Goal: Task Accomplishment & Management: Manage account settings

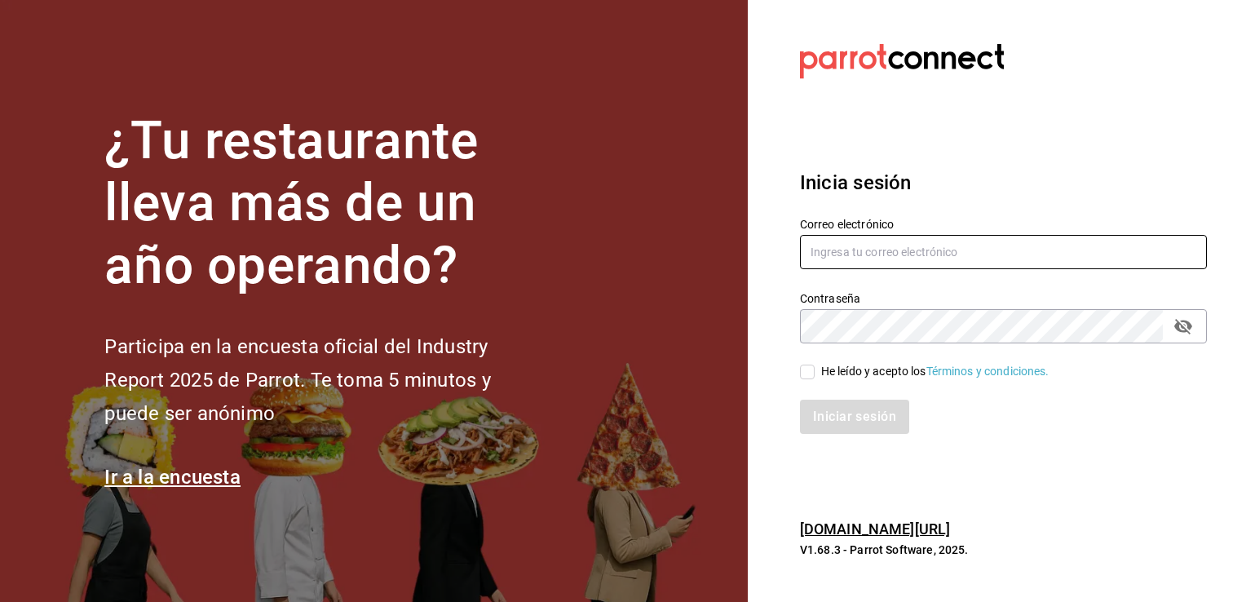
click at [898, 241] on input "text" at bounding box center [1003, 252] width 407 height 34
type input "diego_06_wtf@hotmail.com"
click at [805, 372] on input "He leído y acepto los Términos y condiciones." at bounding box center [807, 371] width 15 height 15
checkbox input "true"
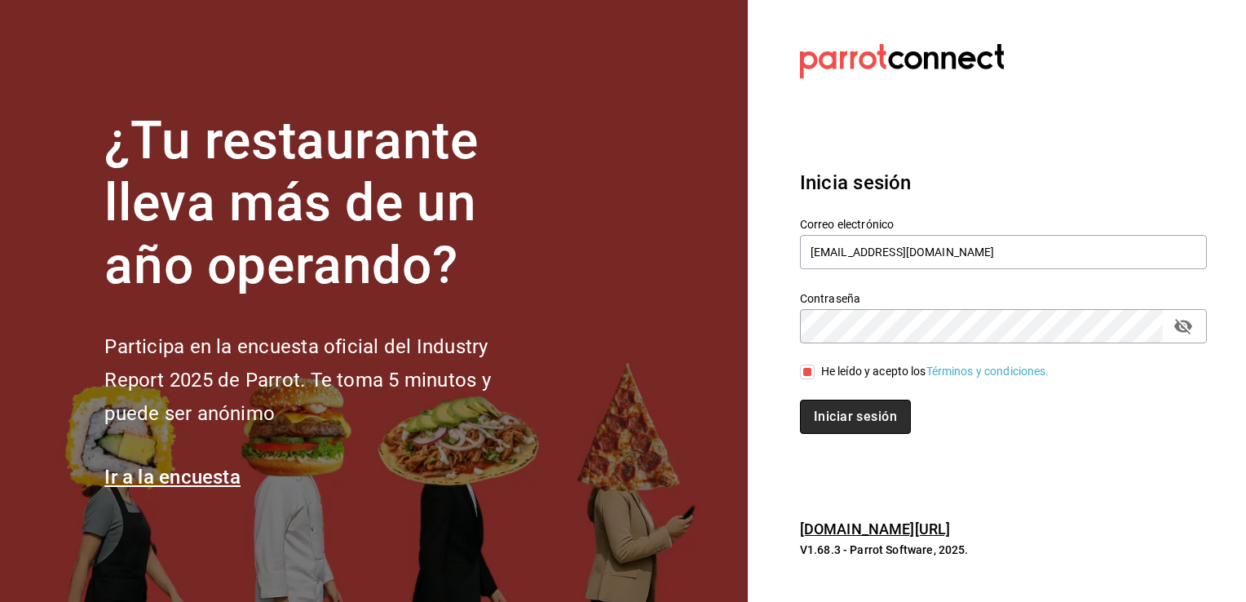
click at [830, 417] on button "Iniciar sesión" at bounding box center [855, 416] width 111 height 34
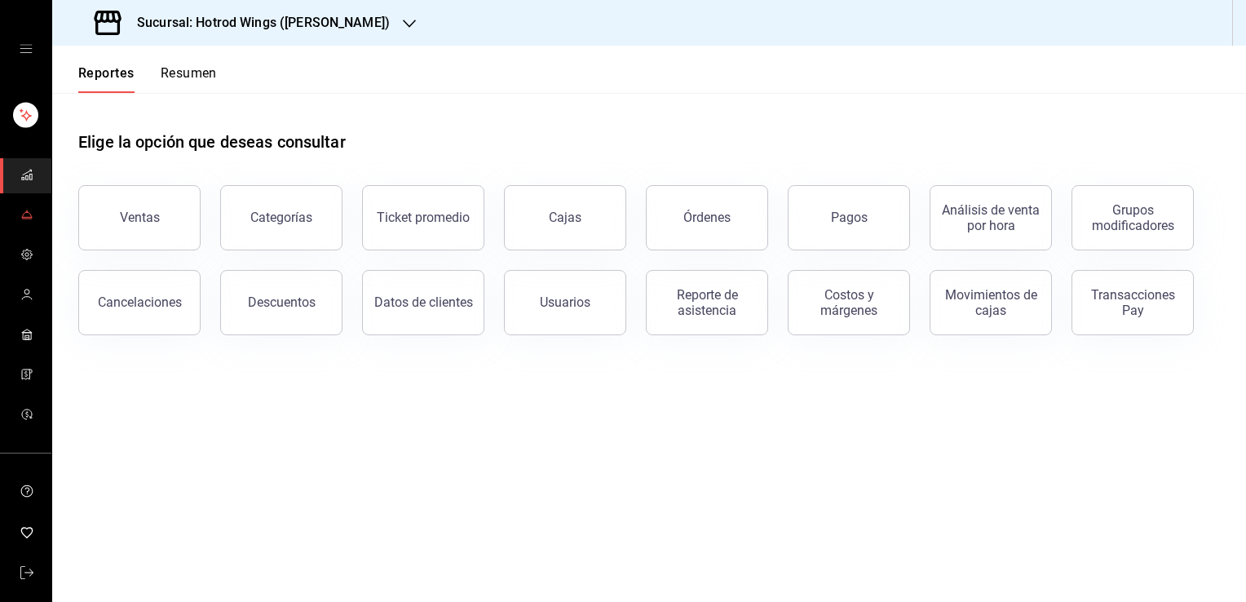
click at [23, 217] on icon "mailbox folders" at bounding box center [26, 217] width 11 height 0
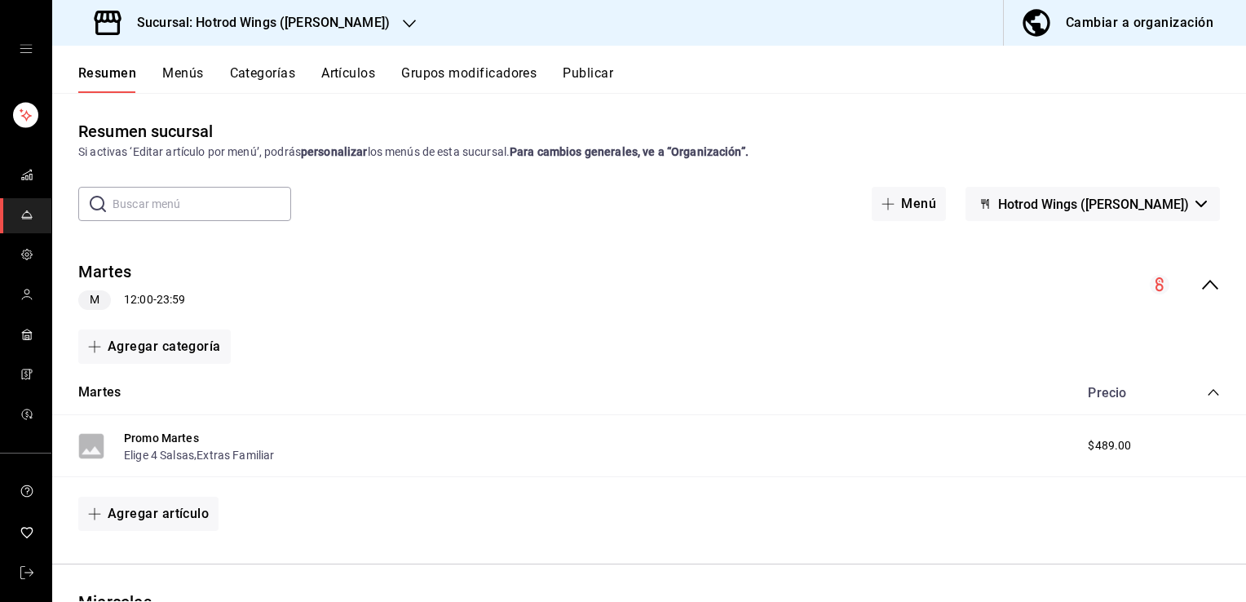
click at [1115, 33] on div "Cambiar a organización" at bounding box center [1140, 22] width 148 height 23
